Goal: Task Accomplishment & Management: Manage account settings

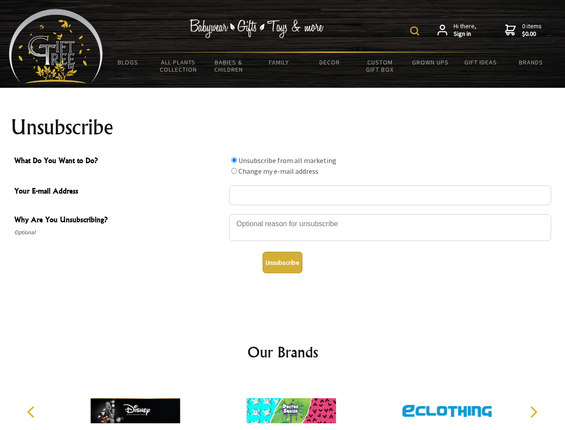
click at [416, 31] on img at bounding box center [414, 30] width 9 height 9
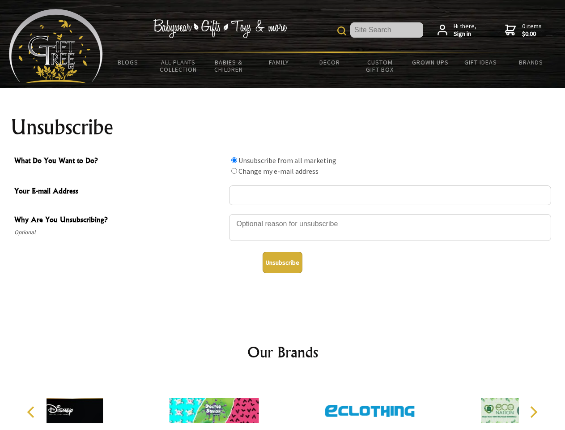
click at [283, 213] on div at bounding box center [390, 228] width 322 height 31
click at [234, 160] on input "What Do You Want to Do?" at bounding box center [234, 160] width 6 height 6
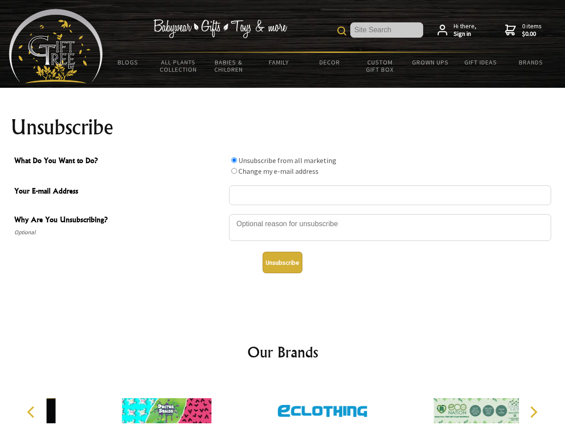
click at [234, 170] on input "What Do You Want to Do?" at bounding box center [234, 171] width 6 height 6
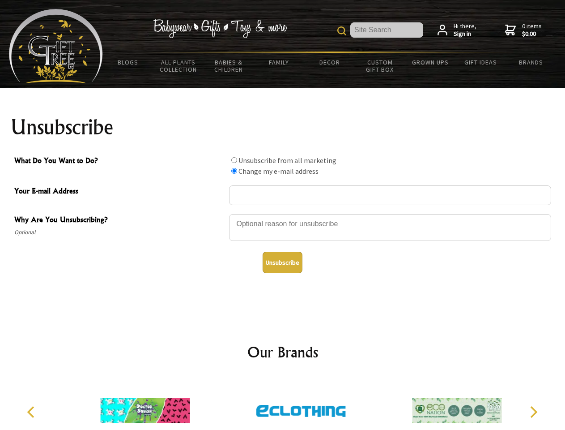
radio input "true"
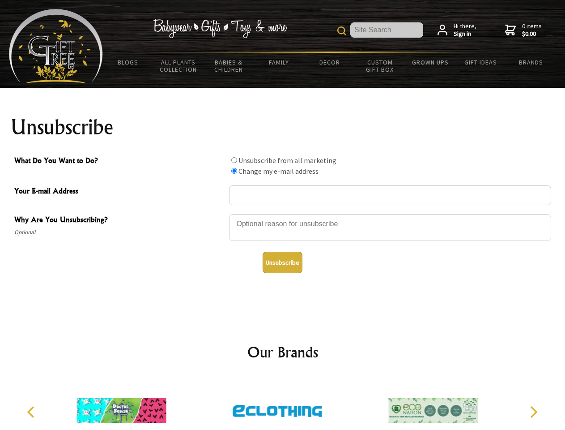
click at [282, 262] on button "Unsubscribe" at bounding box center [283, 261] width 40 height 21
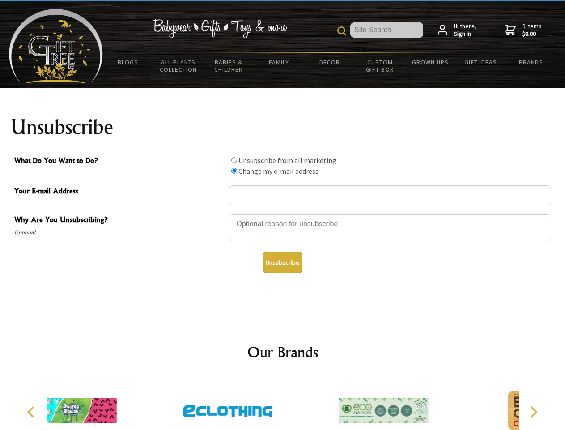
click at [283, 403] on div at bounding box center [228, 412] width 156 height 70
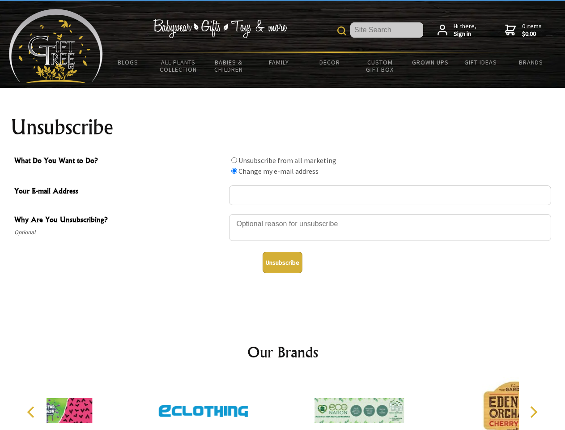
click at [32, 412] on icon "Previous" at bounding box center [32, 412] width 12 height 12
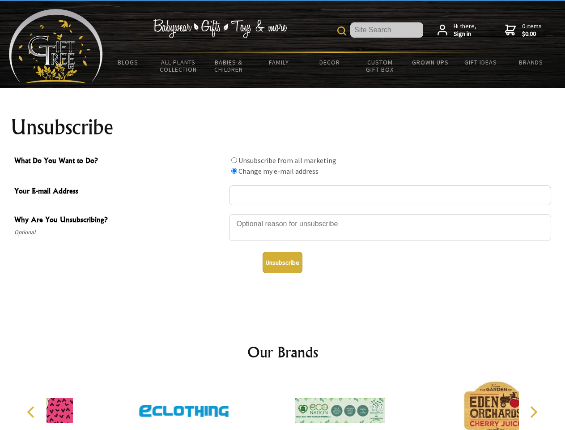
click at [533, 412] on icon "Next" at bounding box center [533, 412] width 12 height 12
